Goal: Task Accomplishment & Management: Use online tool/utility

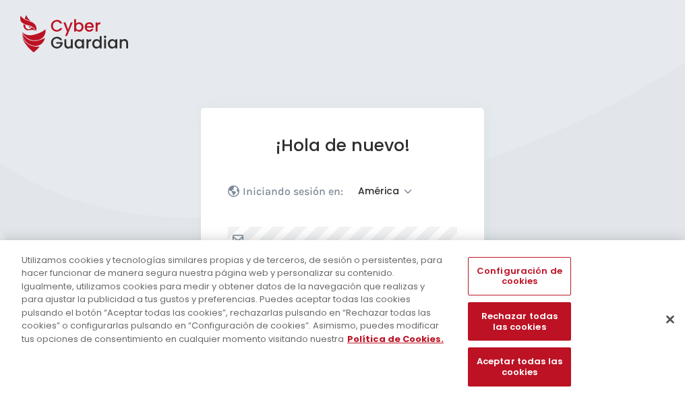
select select "América"
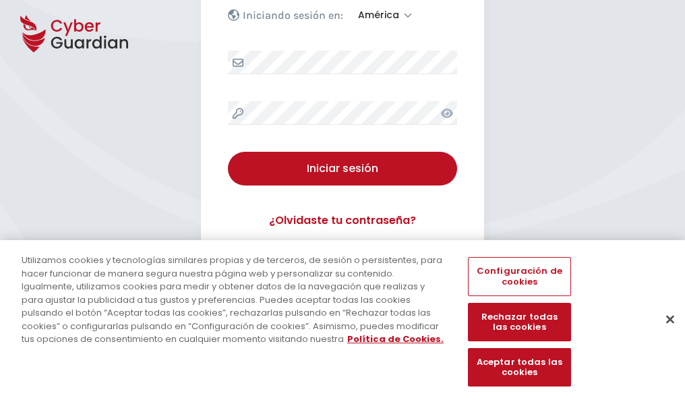
click at [664, 333] on button "Cerrar" at bounding box center [671, 319] width 30 height 30
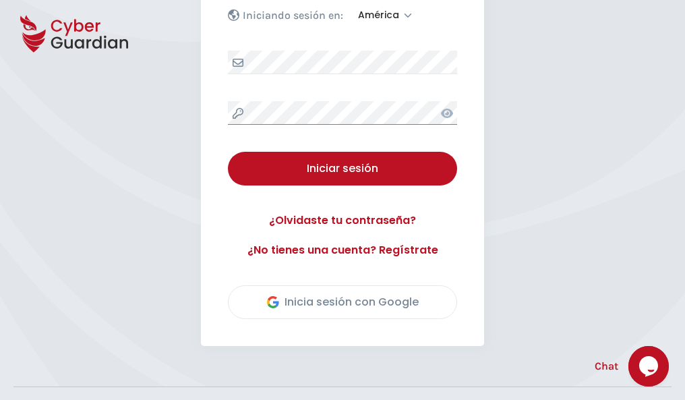
scroll to position [306, 0]
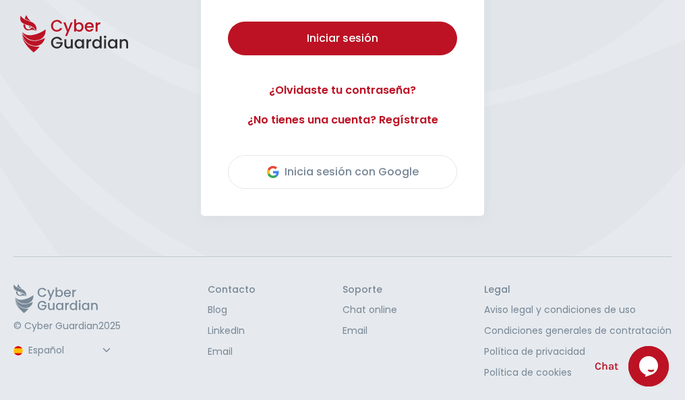
click at [228, 22] on button "Iniciar sesión" at bounding box center [342, 39] width 229 height 34
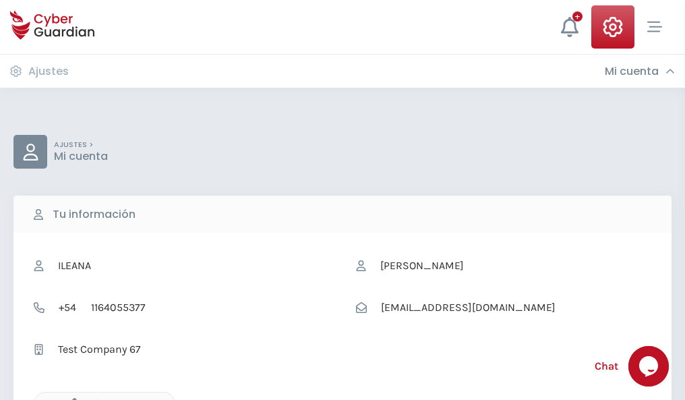
click at [71, 399] on icon "button" at bounding box center [70, 403] width 11 height 11
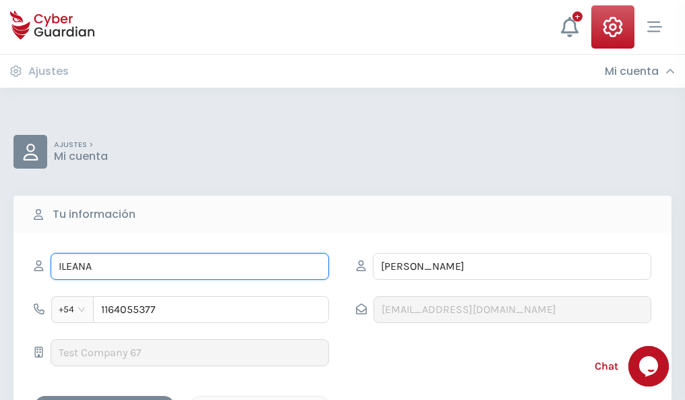
click at [190, 267] on input "ILEANA" at bounding box center [190, 266] width 279 height 27
type input "I"
type input "Flavio"
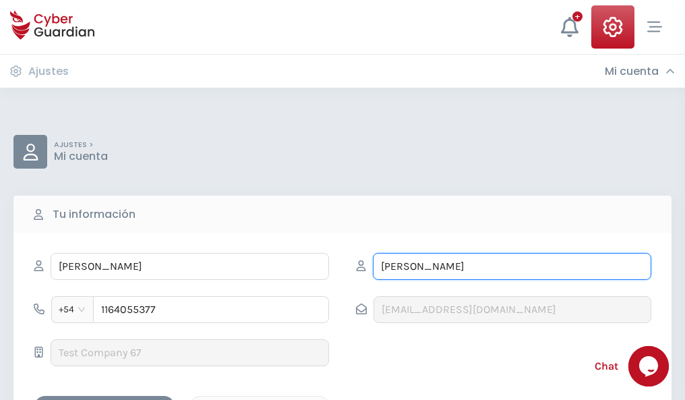
click at [512, 267] on input "CORREA" at bounding box center [512, 266] width 279 height 27
type input "C"
type input "Águila"
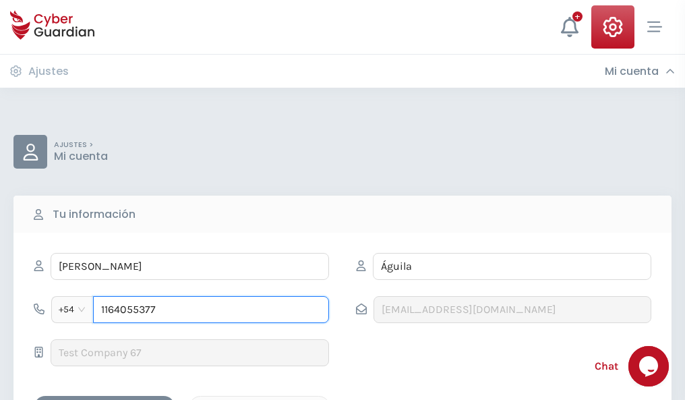
click at [211, 310] on input "1164055377" at bounding box center [211, 309] width 236 height 27
type input "1"
type input "4926426171"
click at [260, 399] on div "Cancelar" at bounding box center [260, 407] width 120 height 17
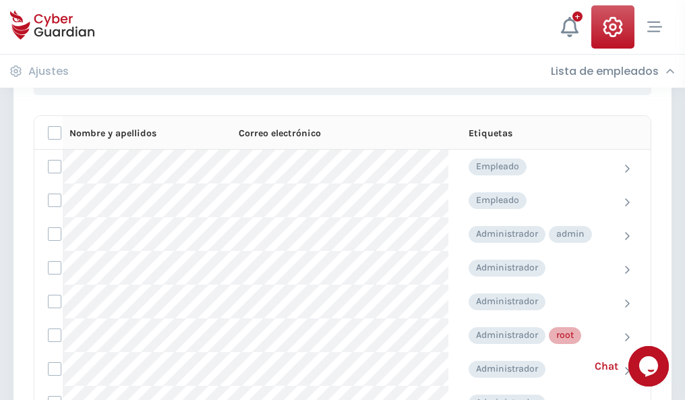
scroll to position [679, 0]
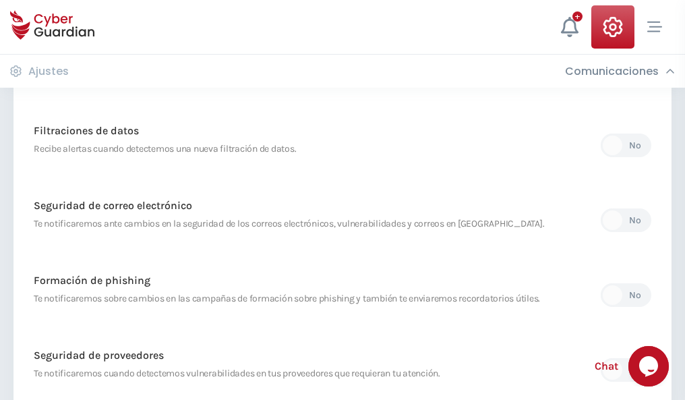
scroll to position [710, 0]
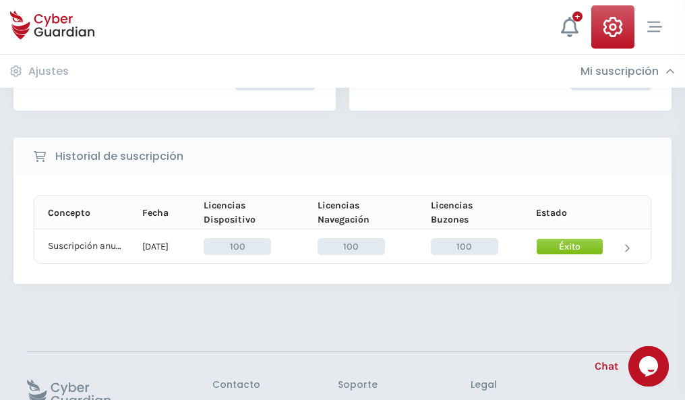
scroll to position [342, 0]
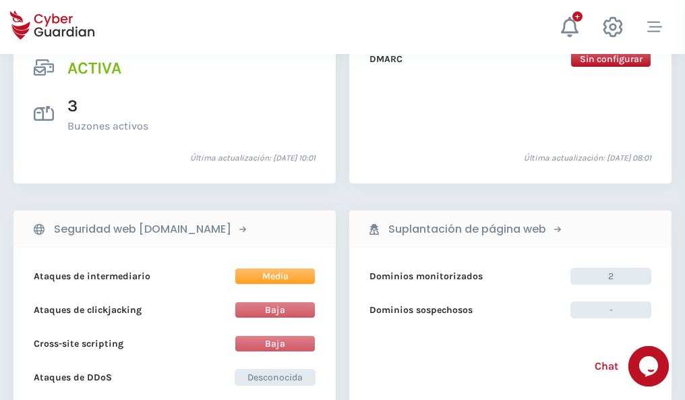
scroll to position [1371, 0]
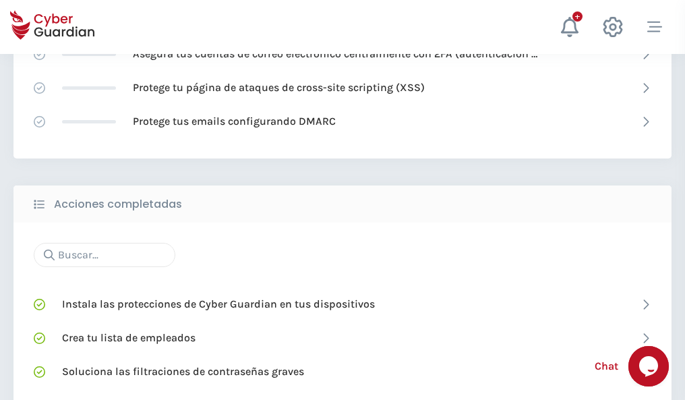
scroll to position [899, 0]
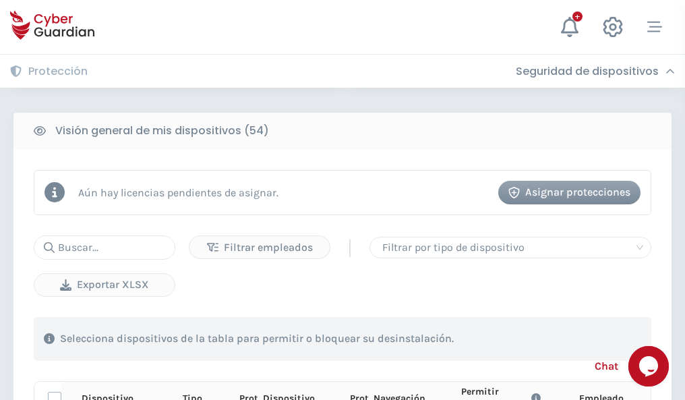
scroll to position [1192, 0]
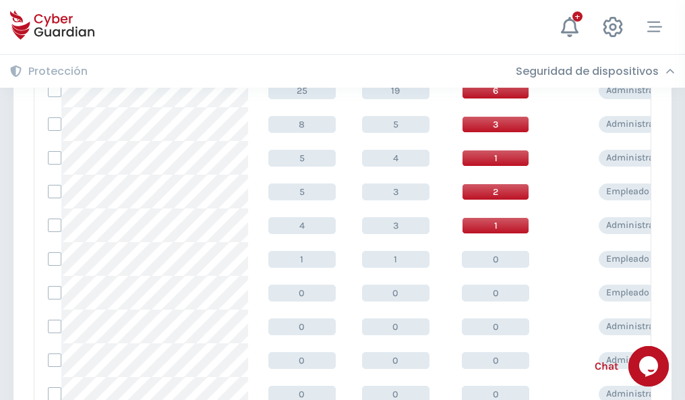
scroll to position [680, 0]
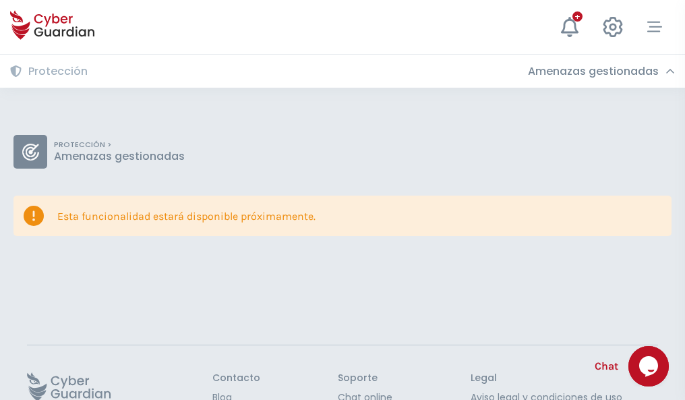
scroll to position [88, 0]
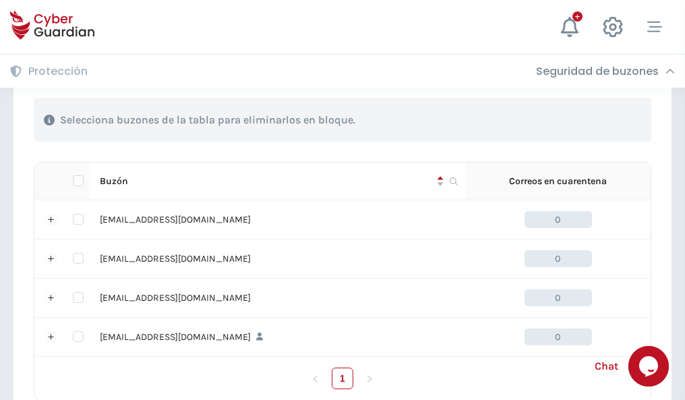
scroll to position [665, 0]
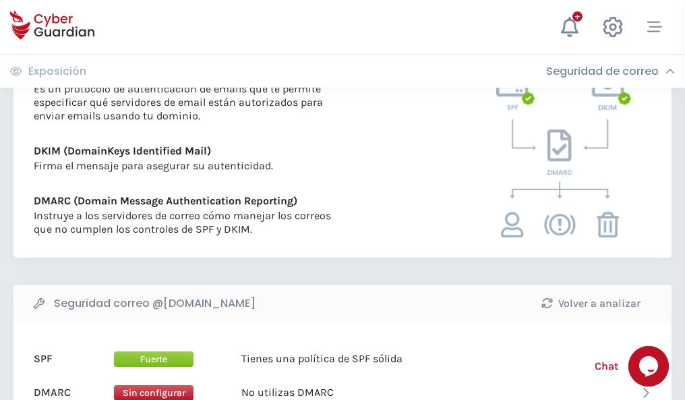
scroll to position [728, 0]
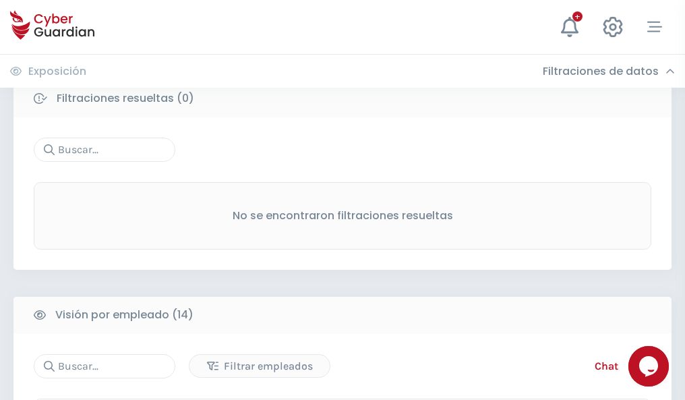
scroll to position [1218, 0]
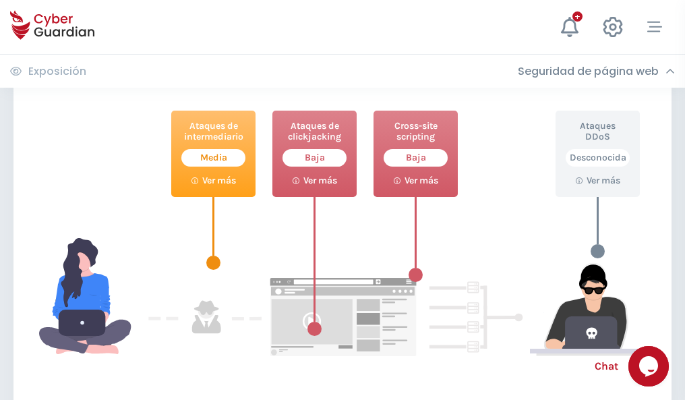
scroll to position [735, 0]
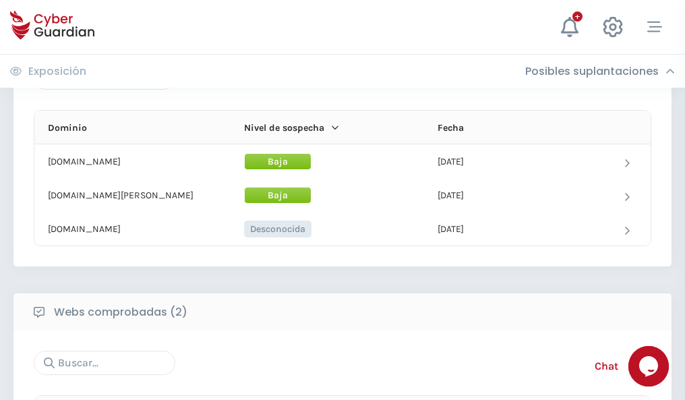
scroll to position [810, 0]
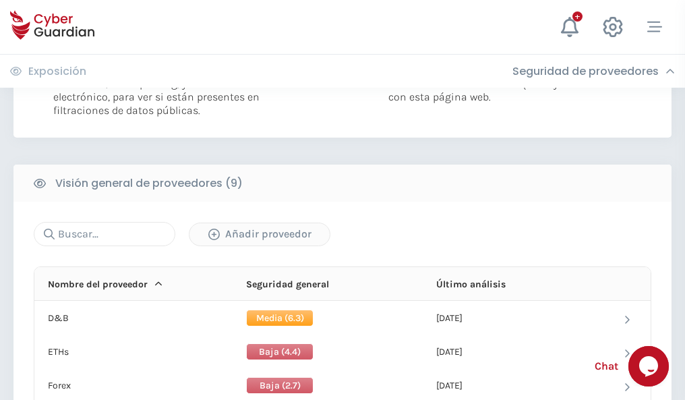
scroll to position [971, 0]
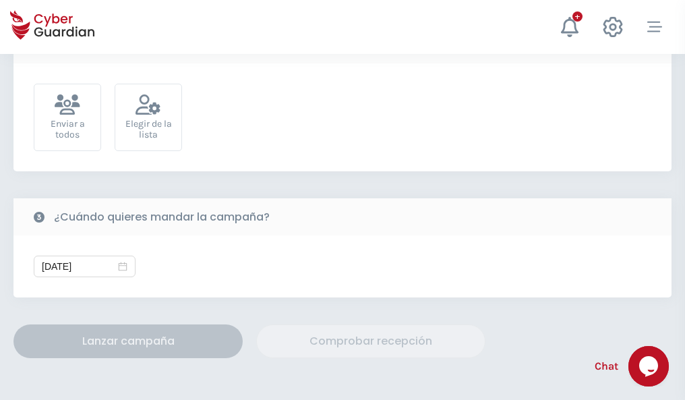
scroll to position [494, 0]
